Goal: Information Seeking & Learning: Learn about a topic

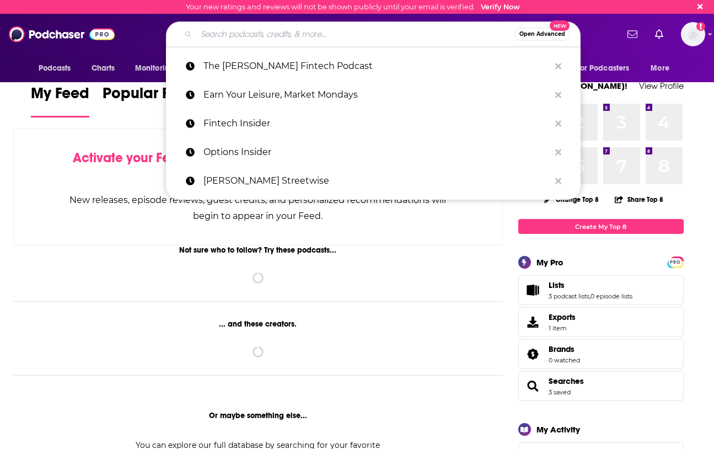
click at [256, 40] on input "Search podcasts, credits, & more..." at bounding box center [355, 34] width 318 height 18
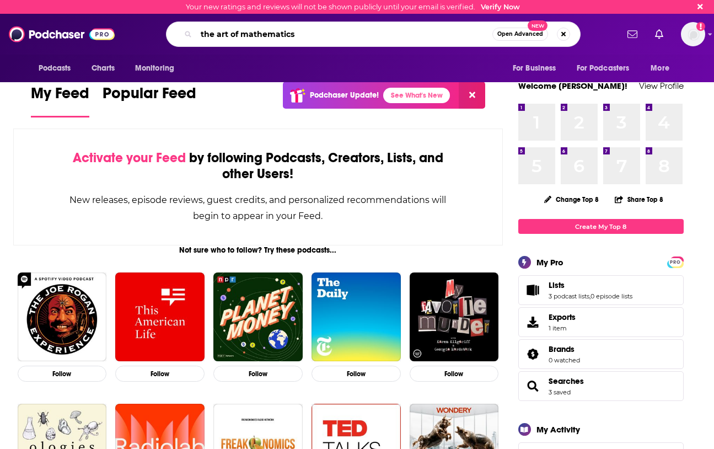
type input "the art of mathematics"
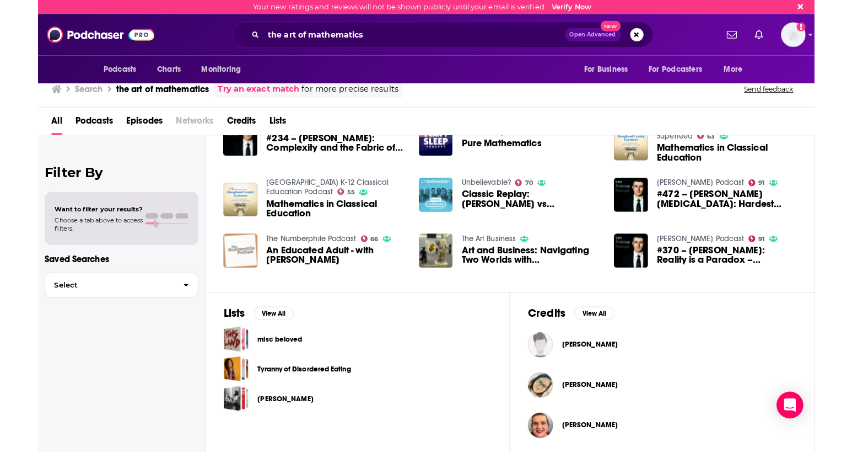
scroll to position [171, 0]
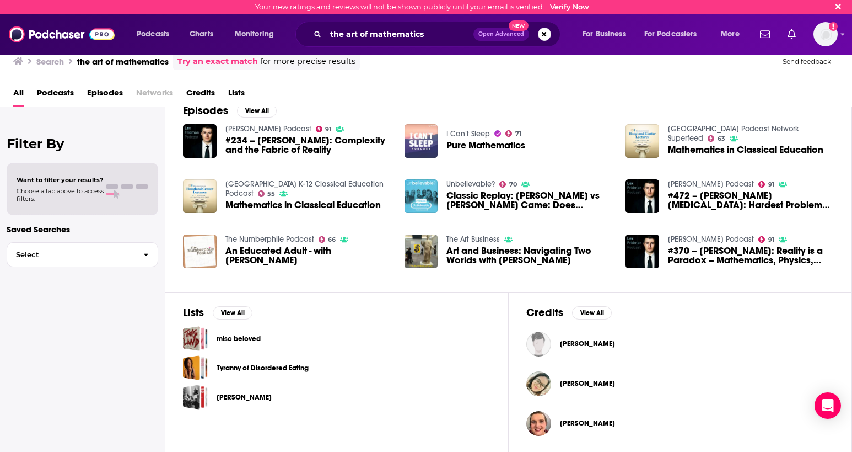
click at [426, 140] on img "Pure Mathematics" at bounding box center [422, 141] width 34 height 34
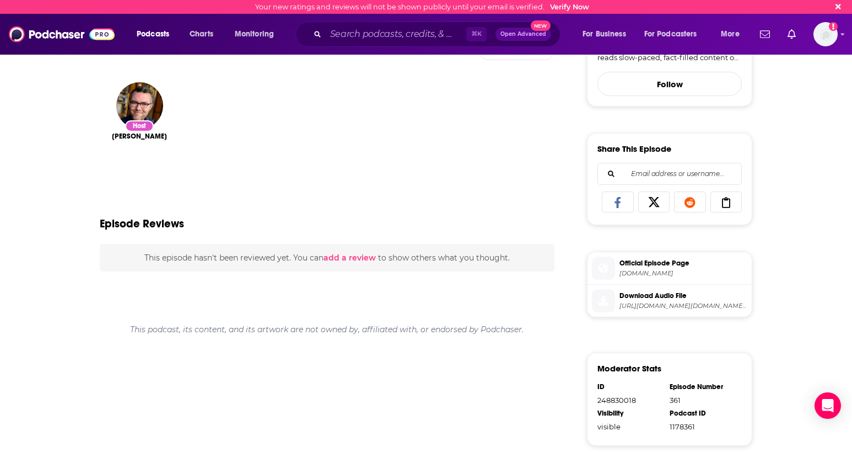
scroll to position [371, 0]
